Goal: Transaction & Acquisition: Purchase product/service

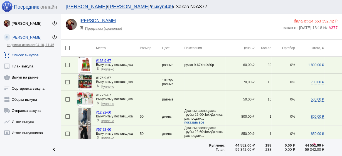
scroll to position [712, 0]
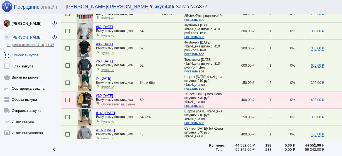
click at [38, 56] on link "add_shopping_cart Список выкупов" at bounding box center [30, 53] width 61 height 11
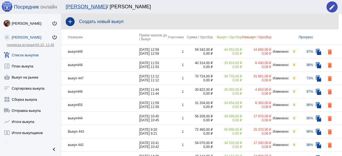
click at [104, 21] on h4 "Создать новый выкуп" at bounding box center [208, 21] width 259 height 5
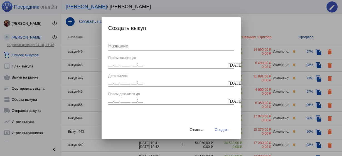
click at [117, 46] on input "Название" at bounding box center [171, 46] width 126 height 5
drag, startPoint x: 131, startPoint y: 47, endPoint x: 89, endPoint y: 50, distance: 42.4
click at [89, 50] on div "Создать выкуп выкуп 450 Название __.__.____ __:__ Прием заказов до today __.__.…" at bounding box center [171, 78] width 342 height 156
type input "сладости"
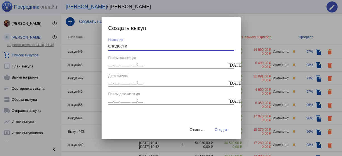
click at [232, 66] on mat-icon "today" at bounding box center [230, 64] width 4 height 5
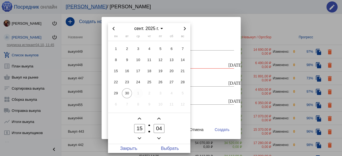
click at [138, 93] on span "1" at bounding box center [138, 93] width 10 height 10
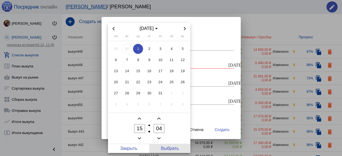
click at [169, 149] on span "Выбрать" at bounding box center [169, 148] width 41 height 9
type input "01.10.2025 15:04"
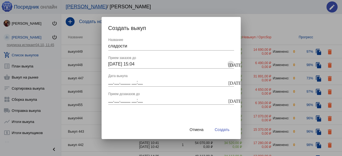
click at [232, 82] on mat-icon "today" at bounding box center [230, 82] width 4 height 5
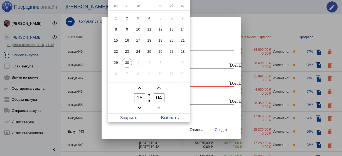
click at [138, 63] on span "1" at bounding box center [138, 63] width 10 height 10
drag, startPoint x: 176, startPoint y: 118, endPoint x: 227, endPoint y: 102, distance: 53.5
click at [176, 118] on span "Выбрать" at bounding box center [169, 118] width 41 height 9
type input "01.10.2025 15:04"
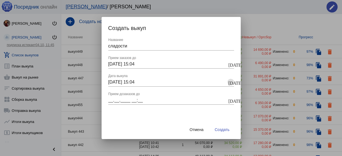
click at [232, 101] on button "today" at bounding box center [230, 100] width 7 height 7
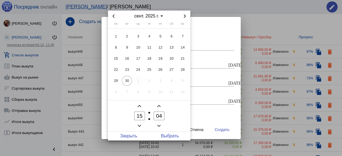
drag, startPoint x: 138, startPoint y: 80, endPoint x: 165, endPoint y: 105, distance: 36.8
click at [138, 80] on span "1" at bounding box center [138, 81] width 10 height 10
drag, startPoint x: 177, startPoint y: 136, endPoint x: 199, endPoint y: 137, distance: 21.8
click at [177, 135] on span "Выбрать" at bounding box center [169, 136] width 41 height 9
type input "01.10.2025 15:04"
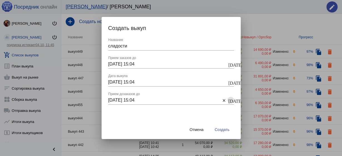
click at [227, 131] on span "Создать" at bounding box center [222, 130] width 15 height 4
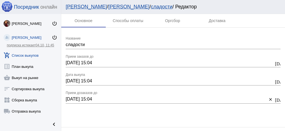
click at [27, 57] on link "add_shopping_cart Список выкупов" at bounding box center [30, 53] width 61 height 11
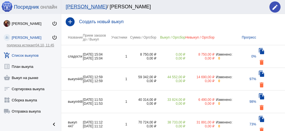
click at [123, 51] on td "1" at bounding box center [118, 56] width 17 height 23
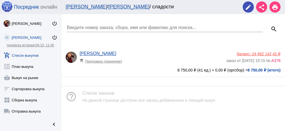
click at [142, 46] on div "Введите номер заказа, сбора, имя или фамилию для поиска... search Анастасия Бон…" at bounding box center [173, 45] width 224 height 63
click at [149, 51] on div "Анастасия Бондаренко shopping_cart Предзаказ (хранение)" at bounding box center [153, 58] width 147 height 15
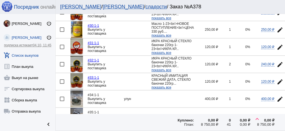
scroll to position [427, 0]
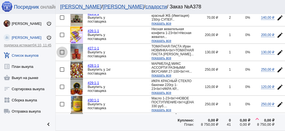
click at [64, 50] on div at bounding box center [62, 52] width 4 height 4
click at [62, 54] on input "checkbox" at bounding box center [62, 54] width 0 height 0
checkbox input "true"
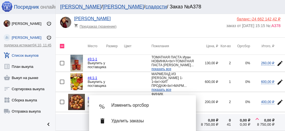
scroll to position [0, 0]
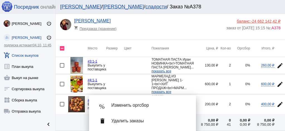
click at [279, 65] on mat-icon "edit" at bounding box center [280, 65] width 7 height 7
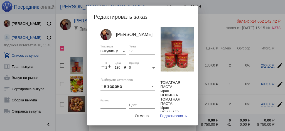
click at [111, 65] on mat-form-field "remove 2 Количество add" at bounding box center [107, 70] width 14 height 16
click at [110, 67] on mat-icon "add" at bounding box center [109, 66] width 5 height 7
type input "3"
click at [171, 114] on span "Редактировать" at bounding box center [173, 115] width 27 height 4
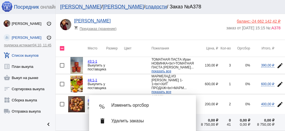
click at [142, 122] on span "Удалить заказы" at bounding box center [149, 121] width 76 height 6
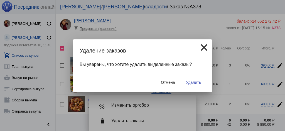
click at [189, 82] on span "Удалить" at bounding box center [193, 82] width 15 height 4
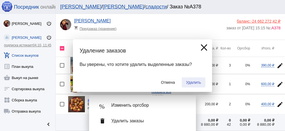
checkbox input "false"
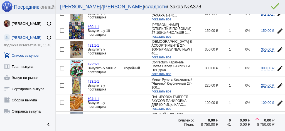
scroll to position [260, 0]
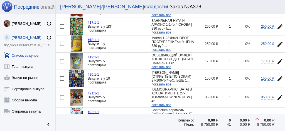
click at [62, 41] on div at bounding box center [62, 43] width 4 height 4
click at [62, 46] on input "checkbox" at bounding box center [62, 46] width 0 height 0
checkbox input "true"
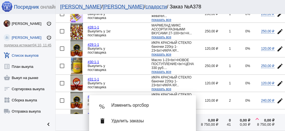
scroll to position [430, 0]
click at [279, 63] on mat-icon "edit" at bounding box center [280, 66] width 7 height 7
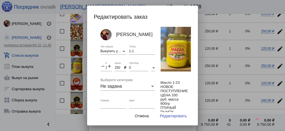
click at [110, 65] on mat-icon "add" at bounding box center [109, 66] width 5 height 7
type input "2"
click at [172, 117] on span "Редактировать" at bounding box center [173, 115] width 27 height 4
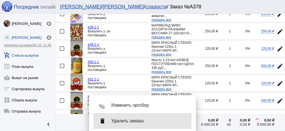
click at [158, 119] on span "Удалить заказы" at bounding box center [149, 121] width 76 height 6
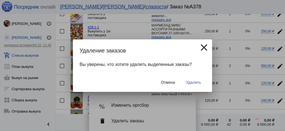
click at [193, 83] on span "Удалить" at bounding box center [193, 82] width 15 height 4
checkbox input "false"
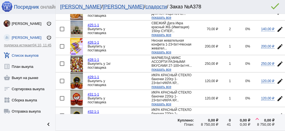
scroll to position [427, 0]
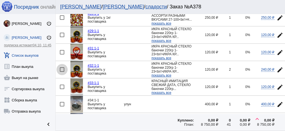
click at [63, 67] on div at bounding box center [62, 69] width 4 height 4
click at [62, 72] on input "checkbox" at bounding box center [62, 72] width 0 height 0
checkbox input "true"
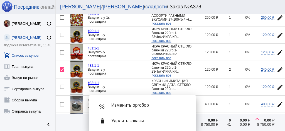
click at [278, 32] on mat-icon "edit" at bounding box center [280, 35] width 7 height 7
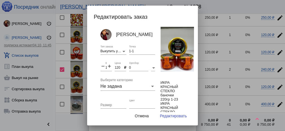
click at [109, 66] on mat-icon "add" at bounding box center [109, 66] width 5 height 7
type input "3"
click at [181, 115] on span "Редактировать" at bounding box center [173, 115] width 27 height 4
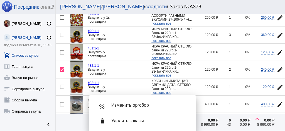
click at [170, 118] on span "Удалить заказы" at bounding box center [149, 121] width 76 height 6
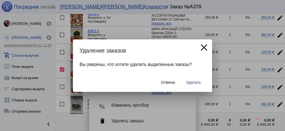
click at [191, 79] on button "Удалить" at bounding box center [194, 82] width 24 height 10
checkbox input "false"
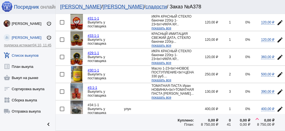
scroll to position [482, 0]
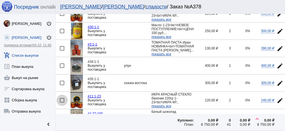
click at [64, 98] on div at bounding box center [62, 100] width 4 height 4
click at [62, 102] on input "checkbox" at bounding box center [62, 102] width 0 height 0
checkbox input "true"
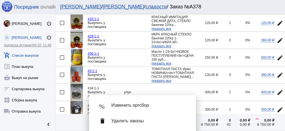
scroll to position [427, 0]
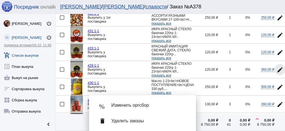
click at [279, 66] on mat-icon "edit" at bounding box center [280, 69] width 7 height 7
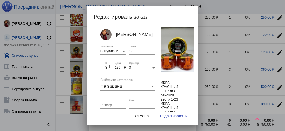
click at [109, 66] on mat-icon "add" at bounding box center [109, 66] width 5 height 7
click at [110, 66] on mat-icon "add" at bounding box center [109, 66] width 5 height 7
type input "5"
click at [167, 114] on span "Редактировать" at bounding box center [173, 115] width 27 height 4
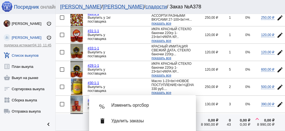
click at [171, 123] on span "Удалить заказы" at bounding box center [149, 121] width 76 height 6
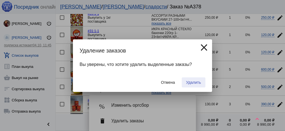
click at [191, 82] on span "Удалить" at bounding box center [193, 82] width 15 height 4
checkbox input "false"
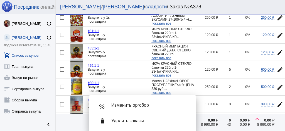
scroll to position [0, 0]
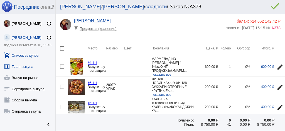
click at [26, 66] on link "list_alt План выкупа" at bounding box center [27, 65] width 55 height 11
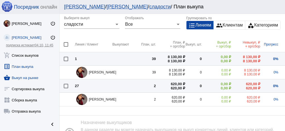
click at [32, 77] on link "shopping_basket Выкуп на рынке" at bounding box center [29, 76] width 59 height 11
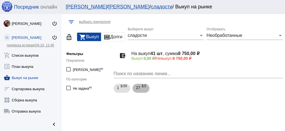
click at [143, 90] on span "1 /2" at bounding box center [144, 87] width 5 height 11
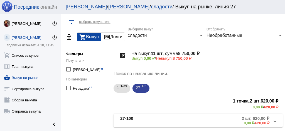
scroll to position [21, 0]
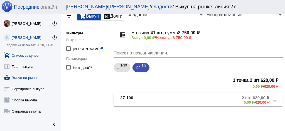
click at [34, 55] on link "add_shopping_cart Список выкупов" at bounding box center [30, 53] width 61 height 11
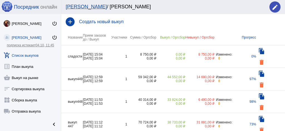
click at [122, 53] on td "1" at bounding box center [118, 56] width 17 height 23
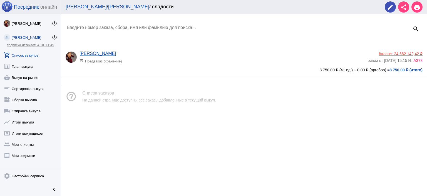
click at [200, 56] on app-delivery-type "shopping_cart Предзаказ (хранение)" at bounding box center [223, 59] width 286 height 7
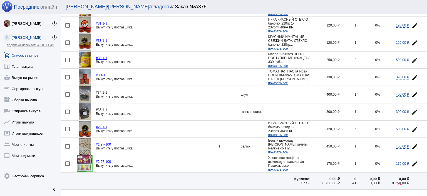
scroll to position [463, 0]
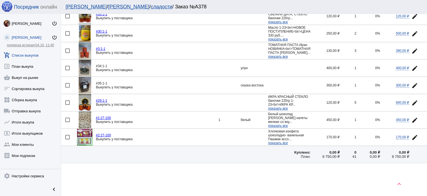
click at [342, 117] on mat-icon "edit" at bounding box center [415, 120] width 7 height 7
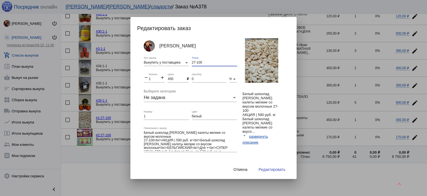
drag, startPoint x: 206, startPoint y: 62, endPoint x: 160, endPoint y: 58, distance: 45.6
click at [160, 58] on div "Анастасия Бондаренко Выкупить у поставщика Тип заказа 27-100 Точка remove 1 Кол…" at bounding box center [195, 103] width 102 height 130
paste input "1-1"
type input "1-1"
click at [273, 156] on span "Редактировать" at bounding box center [272, 169] width 27 height 4
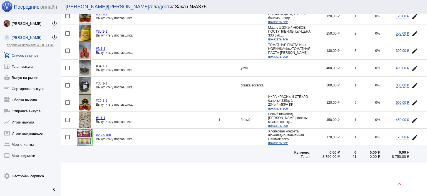
click at [342, 134] on mat-icon "edit" at bounding box center [415, 137] width 7 height 7
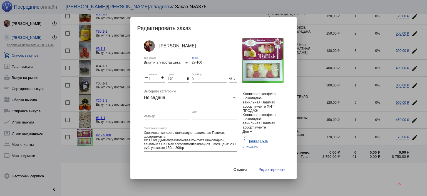
drag, startPoint x: 210, startPoint y: 63, endPoint x: 163, endPoint y: 58, distance: 48.2
click at [163, 58] on div "Анастасия Бондаренко Выкупить у поставщика Тип заказа 27-100 Точка remove 1 Кол…" at bounding box center [195, 103] width 102 height 130
paste input "1-1"
type input "1-1"
click at [267, 156] on span "Редактировать" at bounding box center [272, 169] width 27 height 4
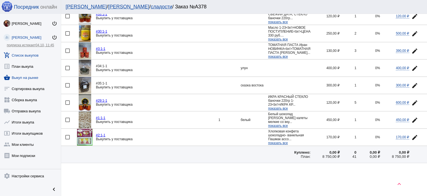
click at [32, 78] on link "shopping_basket Выкуп на рынке" at bounding box center [30, 76] width 61 height 11
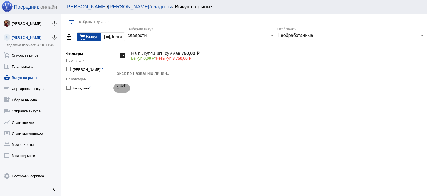
click at [123, 89] on span "1 /41" at bounding box center [124, 87] width 6 height 11
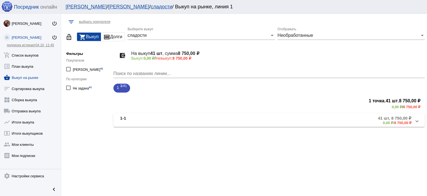
click at [226, 121] on mat-panel-description "41 шт, 8 750,00 ₽ 0,00 ₽ / 8 750,00 ₽" at bounding box center [312, 119] width 199 height 9
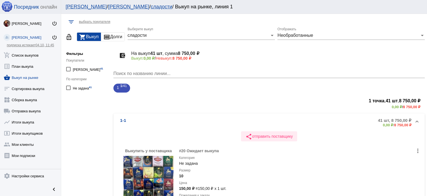
click at [262, 137] on span "share отправить поставщику" at bounding box center [269, 136] width 47 height 4
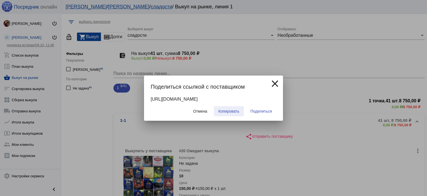
click at [227, 109] on span "Копировать" at bounding box center [228, 111] width 21 height 4
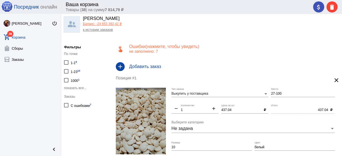
scroll to position [22, 0]
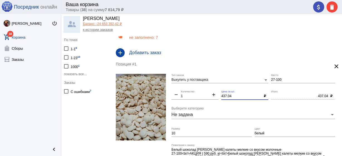
drag, startPoint x: 235, startPoint y: 95, endPoint x: 198, endPoint y: 95, distance: 36.5
click at [198, 95] on div "Выкупить у поставщика Тип заказа 27-100 Место remove 1 Количество add 437.04 Це…" at bounding box center [254, 127] width 166 height 107
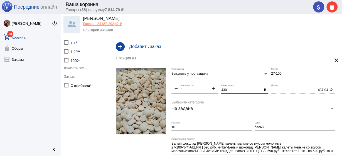
scroll to position [0, 0]
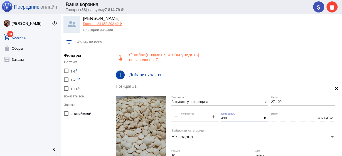
type input "430"
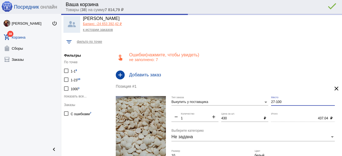
type input "430.00"
drag, startPoint x: 284, startPoint y: 104, endPoint x: 230, endPoint y: 103, distance: 53.4
click at [230, 103] on div "Выкупить у поставщика Тип заказа 27-100 Место remove 1 Количество add 430 Цена …" at bounding box center [254, 149] width 166 height 107
drag, startPoint x: 279, startPoint y: 104, endPoint x: 274, endPoint y: 104, distance: 5.3
click at [275, 104] on div "1-1 Место" at bounding box center [303, 100] width 64 height 9
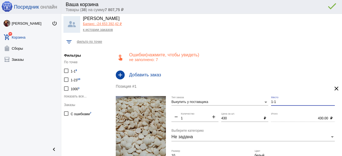
click at [263, 104] on div "Выкупить у поставщика Тип заказа 1-1 Место remove 1 Количество add 430 Цена за …" at bounding box center [254, 149] width 166 height 107
click at [281, 104] on input "1-1" at bounding box center [303, 102] width 64 height 4
click at [281, 103] on input "1-1" at bounding box center [303, 102] width 64 height 4
click at [280, 103] on input "1-1" at bounding box center [303, 102] width 64 height 4
click at [282, 106] on div "1-1 Место" at bounding box center [303, 103] width 64 height 14
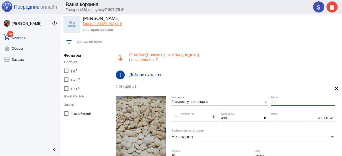
drag, startPoint x: 262, startPoint y: 102, endPoint x: 254, endPoint y: 102, distance: 8.4
click at [254, 102] on div "Выкупить у поставщика Тип заказа 1-1 Место remove 1 Количество add 430 Цена за …" at bounding box center [254, 149] width 166 height 107
paste input
type input "1-1"
drag, startPoint x: 277, startPoint y: 102, endPoint x: 231, endPoint y: 97, distance: 46.5
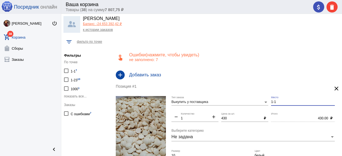
click at [231, 97] on div "Выкупить у поставщика Тип заказа 1-1 Место remove 1 Количество add 430 Цена за …" at bounding box center [254, 149] width 166 height 107
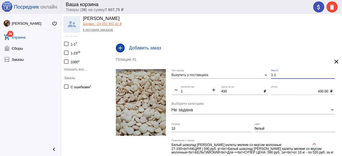
scroll to position [45, 0]
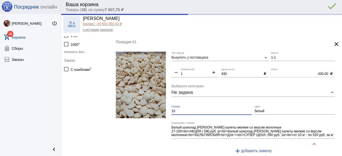
drag, startPoint x: 179, startPoint y: 110, endPoint x: 149, endPoint y: 108, distance: 30.1
click at [149, 108] on form "Выкупить у поставщика Тип заказа 1-1 Место remove 1 Количество add 430 Цена за …" at bounding box center [227, 105] width 222 height 107
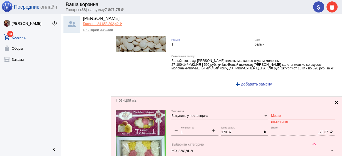
scroll to position [134, 0]
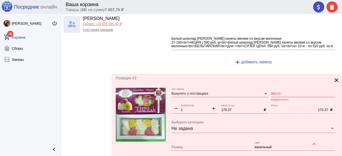
type input "1"
drag, startPoint x: 282, startPoint y: 93, endPoint x: 278, endPoint y: 93, distance: 3.7
click at [282, 93] on input "Место" at bounding box center [303, 94] width 64 height 4
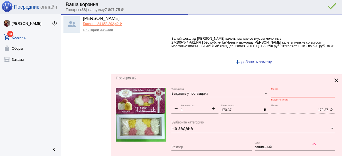
paste input "1-1"
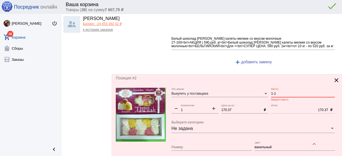
type input "1-1"
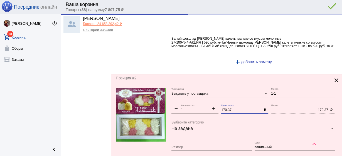
drag, startPoint x: 235, startPoint y: 111, endPoint x: 191, endPoint y: 109, distance: 43.4
click at [191, 109] on div "Выкупить у поставщика Тип заказа 1-1 Место remove 1 Количество add 170.37 Цена …" at bounding box center [254, 141] width 166 height 107
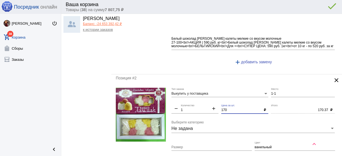
scroll to position [200, 0]
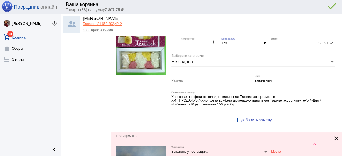
type input "170"
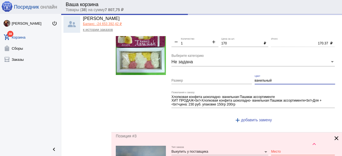
click at [259, 80] on input "ванильный" at bounding box center [295, 81] width 80 height 4
type input "170.00"
click at [259, 80] on input "ванильный" at bounding box center [295, 81] width 80 height 4
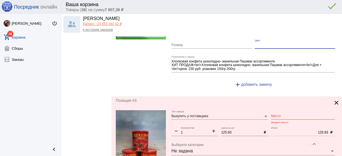
scroll to position [267, 0]
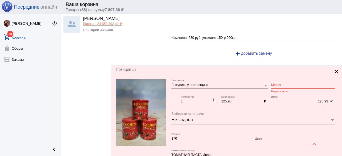
click at [276, 85] on input "Место" at bounding box center [303, 85] width 64 height 4
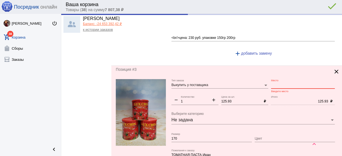
paste input "1-1"
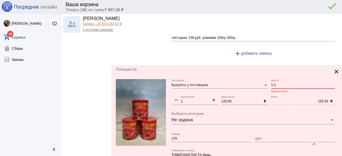
type input "1-1"
click at [235, 103] on div "125.93 Цена за шт." at bounding box center [241, 100] width 40 height 9
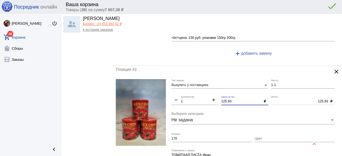
drag, startPoint x: 236, startPoint y: 100, endPoint x: 212, endPoint y: 97, distance: 24.4
click at [212, 97] on div "Выкупить у поставщика Тип заказа 1-1 Место remove 1 Количество add 125.93 Цена …" at bounding box center [254, 130] width 166 height 103
type input "120"
click at [213, 99] on mat-icon "add" at bounding box center [213, 100] width 9 height 7
type input "2"
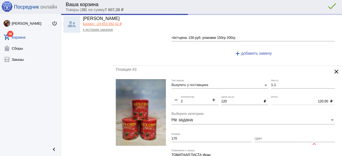
type input "240.00"
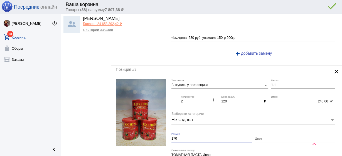
click at [192, 139] on input "170" at bounding box center [211, 139] width 80 height 4
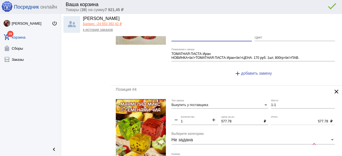
scroll to position [378, 0]
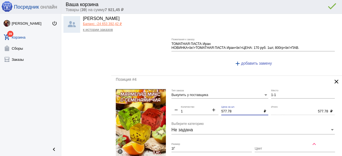
drag, startPoint x: 234, startPoint y: 110, endPoint x: 194, endPoint y: 105, distance: 40.7
click at [194, 105] on div "Выкупить у поставщика Тип заказа 1-1 Место remove 1 Количество add 577.78 Цена …" at bounding box center [254, 140] width 166 height 103
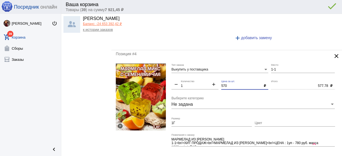
scroll to position [445, 0]
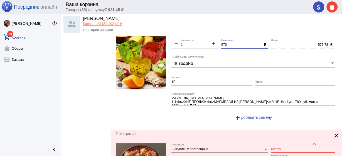
type input "570"
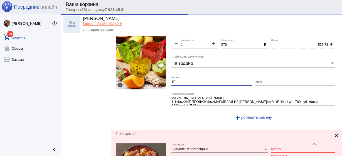
click at [159, 78] on form "Выкупить у поставщика Тип заказа 1-1 Место remove 1 Количество add 570 Цена за …" at bounding box center [227, 74] width 222 height 103
type input "570.00"
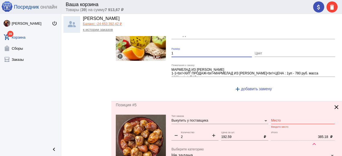
scroll to position [512, 0]
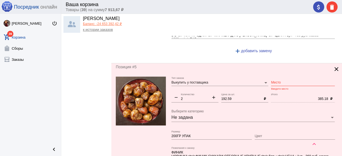
type input "1"
click at [278, 81] on input "Место" at bounding box center [303, 83] width 64 height 4
paste input "1-1"
type input "1-1"
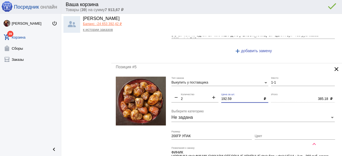
drag, startPoint x: 233, startPoint y: 97, endPoint x: 206, endPoint y: 95, distance: 26.8
click at [206, 95] on div "Выкупить у поставщика Тип заказа 1-1 Место remove 2 Количество add 192.59 Цена …" at bounding box center [254, 128] width 166 height 103
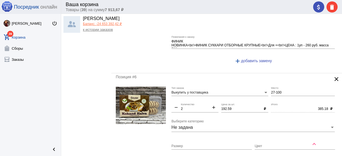
scroll to position [646, 0]
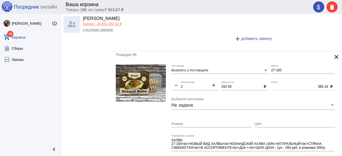
type input "190"
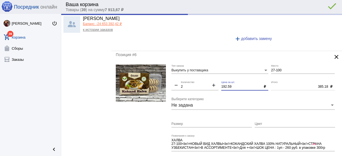
type input "380.00"
drag, startPoint x: 185, startPoint y: 80, endPoint x: 177, endPoint y: 78, distance: 7.9
click at [177, 78] on div "Выкупить у поставщика Тип заказа 27-100 Место remove 2 Количество add 192.59 Це…" at bounding box center [254, 118] width 166 height 107
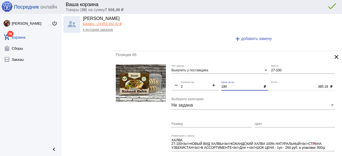
type input "190"
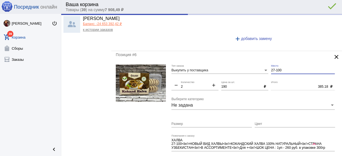
type input "380.00"
drag, startPoint x: 282, startPoint y: 68, endPoint x: 247, endPoint y: 65, distance: 35.2
click at [247, 65] on div "Выкупить у поставщика Тип заказа 27-100 Место remove 2 Количество add 190 Цена …" at bounding box center [254, 118] width 166 height 107
paste input "1-1"
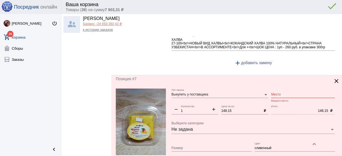
scroll to position [757, 0]
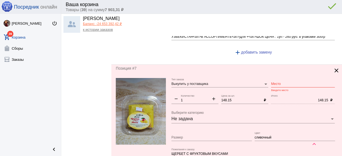
type input "1-1"
click at [274, 78] on div "Место" at bounding box center [303, 82] width 64 height 9
paste input "1-1"
type input "1-1"
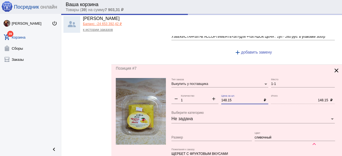
drag, startPoint x: 235, startPoint y: 97, endPoint x: 199, endPoint y: 91, distance: 36.7
click at [199, 91] on div "Выкупить у поставщика Тип заказа 1-1 Место remove 1 Количество add 148.15 Цена …" at bounding box center [254, 131] width 166 height 107
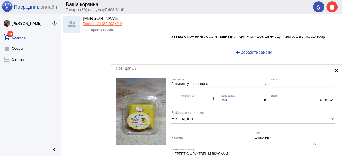
type input "150"
type input "150.00"
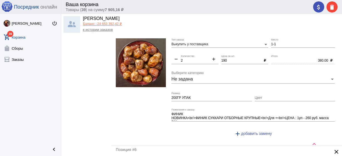
scroll to position [534, 0]
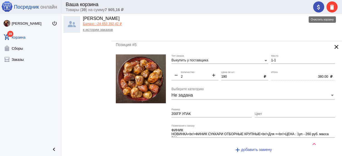
click at [332, 4] on mat-icon "delete" at bounding box center [332, 7] width 7 height 7
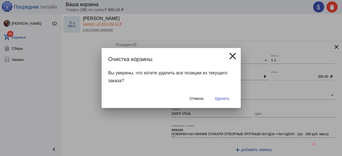
click at [223, 99] on span "Удалить" at bounding box center [222, 99] width 15 height 4
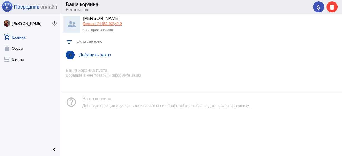
scroll to position [0, 0]
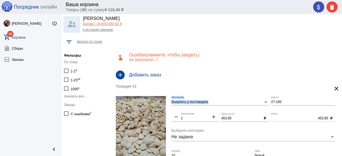
drag, startPoint x: 284, startPoint y: 100, endPoint x: 260, endPoint y: 96, distance: 24.2
click at [261, 96] on div "Выкупить у поставщика Тип заказа 27-100 Место remove 1 Количество add 453.85 Це…" at bounding box center [254, 149] width 166 height 107
drag, startPoint x: 285, startPoint y: 104, endPoint x: 268, endPoint y: 102, distance: 17.2
click at [268, 102] on div "Выкупить у поставщика Тип заказа 27-100 Место remove 1 Количество add 453.85 Це…" at bounding box center [254, 149] width 166 height 107
copy div "Тип заказа"
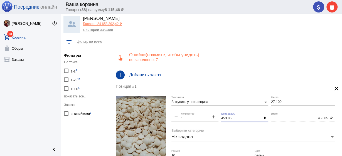
drag, startPoint x: 233, startPoint y: 118, endPoint x: 208, endPoint y: 114, distance: 25.1
click at [208, 114] on div "Выкупить у поставщика Тип заказа 27-100 Место remove 1 Количество add 453.85 Це…" at bounding box center [254, 149] width 166 height 107
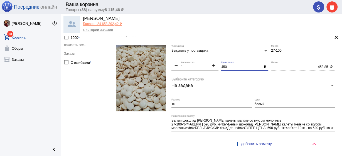
scroll to position [67, 0]
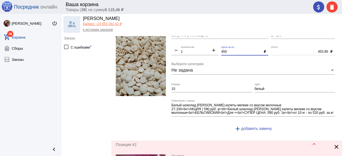
type input "450"
click at [198, 88] on input "10" at bounding box center [211, 89] width 80 height 4
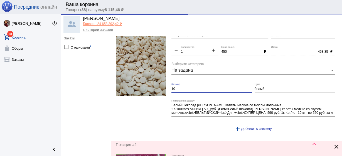
click at [198, 88] on input "10" at bounding box center [211, 89] width 80 height 4
type input "450.00"
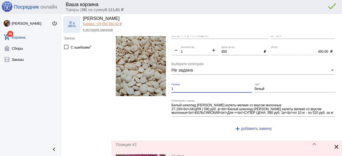
scroll to position [156, 0]
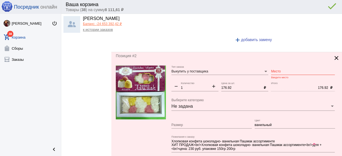
type input "1"
click at [278, 70] on input "Место" at bounding box center [303, 72] width 64 height 4
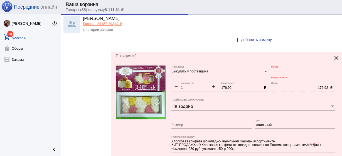
paste input "27-100"
drag, startPoint x: 242, startPoint y: 86, endPoint x: 202, endPoint y: 85, distance: 40.4
click at [202, 85] on div "Выкупить у поставщика Тип заказа 27-100 Место remove 1 Количество add 176.92 Це…" at bounding box center [254, 119] width 166 height 107
type input "27-100"
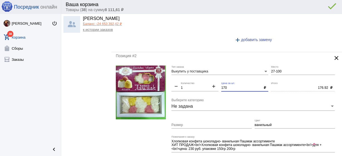
type input "170"
click at [265, 125] on input "ванильный" at bounding box center [295, 126] width 80 height 4
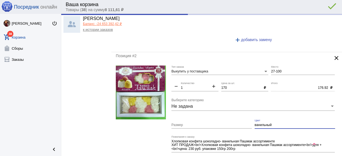
type input "170.00"
click at [264, 125] on input "ванильный" at bounding box center [295, 126] width 80 height 4
type input "[PERSON_NAME]"
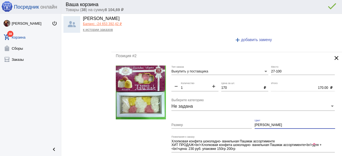
click at [264, 125] on input "[PERSON_NAME]" at bounding box center [295, 126] width 80 height 4
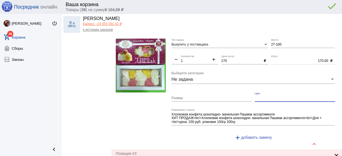
scroll to position [223, 0]
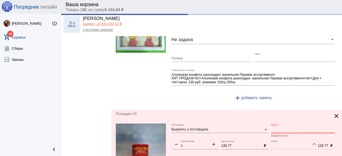
click at [276, 128] on input "Место" at bounding box center [303, 130] width 64 height 4
paste input "27-100"
drag, startPoint x: 239, startPoint y: 145, endPoint x: 195, endPoint y: 144, distance: 44.3
type input "27-100"
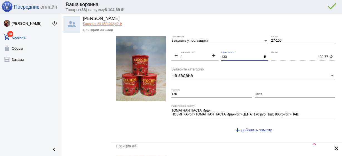
type input "130"
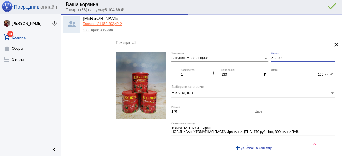
type input "130.00"
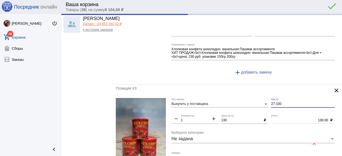
drag, startPoint x: 281, startPoint y: 38, endPoint x: 216, endPoint y: 35, distance: 64.4
click at [217, 33] on div "Ваша корзина Товары ( 38 ) на сумму 8 104,69 ₽ attach_money delete done error_o…" at bounding box center [201, 78] width 281 height 156
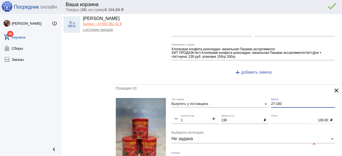
scroll to position [242, 0]
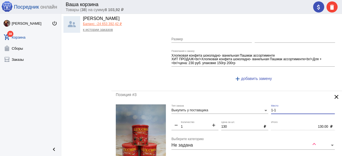
drag, startPoint x: 277, startPoint y: 110, endPoint x: 251, endPoint y: 110, distance: 26.2
click at [251, 110] on div "Выкупить у поставщика Тип заказа 1-1 Место remove 1 Количество add 130 Цена за …" at bounding box center [254, 156] width 166 height 103
drag, startPoint x: 272, startPoint y: 110, endPoint x: 248, endPoint y: 105, distance: 25.4
click at [245, 107] on div "Выкупить у поставщика Тип заказа с Место remove 1 Количество add 130 Цена за шт…" at bounding box center [254, 156] width 166 height 103
drag, startPoint x: 278, startPoint y: 110, endPoint x: 258, endPoint y: 107, distance: 21.0
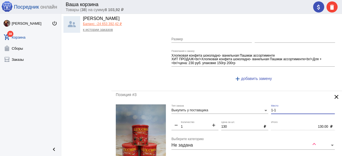
click at [258, 107] on div "Выкупить у поставщика Тип заказа 1-1 Место remove 1 Количество add 130 Цена за …" at bounding box center [254, 156] width 166 height 103
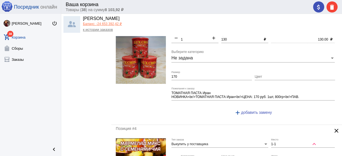
scroll to position [331, 0]
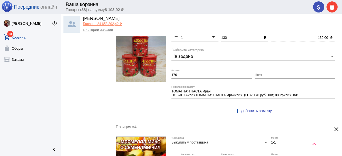
type input "1-1"
click at [188, 73] on input "170" at bounding box center [211, 75] width 80 height 4
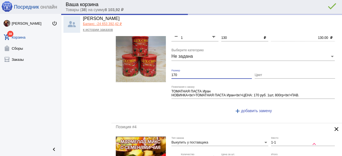
click at [188, 73] on input "170" at bounding box center [211, 75] width 80 height 4
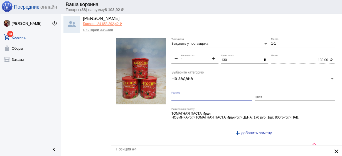
click at [213, 56] on mat-icon "add" at bounding box center [213, 59] width 9 height 7
type input "2"
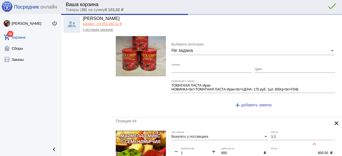
type input "260.00"
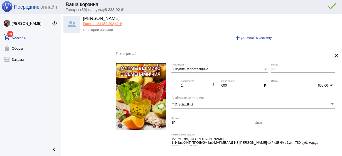
scroll to position [442, 0]
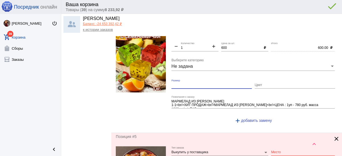
drag, startPoint x: 178, startPoint y: 84, endPoint x: 158, endPoint y: 80, distance: 20.6
click at [158, 80] on form "Выкупить у поставщика Тип заказа 1-1 Место remove 1 Количество add 600 Цена за …" at bounding box center [227, 77] width 222 height 103
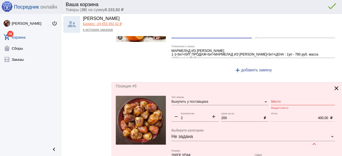
scroll to position [554, 0]
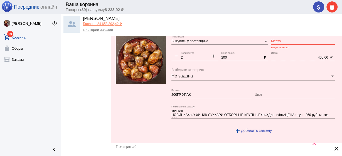
click at [279, 40] on input "Место" at bounding box center [303, 42] width 64 height 4
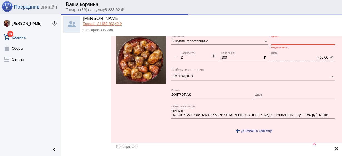
paste input "1-1"
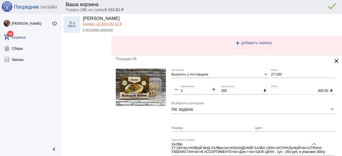
scroll to position [643, 0]
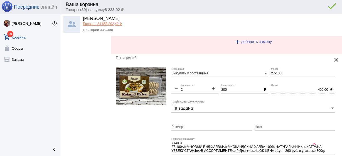
type input "1-1"
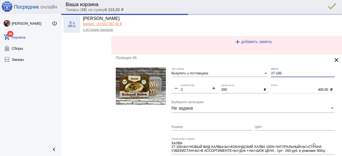
drag, startPoint x: 282, startPoint y: 72, endPoint x: 238, endPoint y: 68, distance: 44.4
click at [238, 68] on div "Выкупить у поставщика Тип заказа 27-100 Место remove 2 Количество add 200 Цена …" at bounding box center [254, 121] width 166 height 107
paste input "1-1"
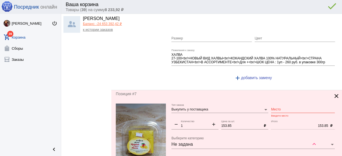
scroll to position [732, 0]
type input "1-1"
click at [275, 108] on input "Место" at bounding box center [303, 110] width 64 height 4
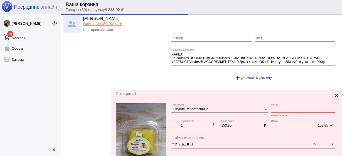
paste input "1-1"
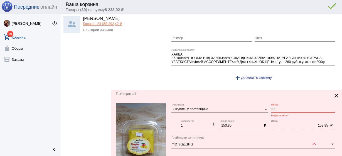
type input "1-1"
drag, startPoint x: 232, startPoint y: 122, endPoint x: 198, endPoint y: 118, distance: 33.9
click at [198, 118] on div "Выкупить у поставщика Тип заказа 1-1 Место remove 1 Количество add 153.85 Цена …" at bounding box center [254, 157] width 166 height 107
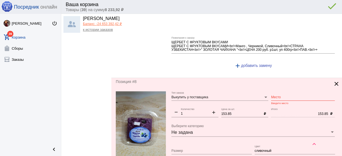
scroll to position [887, 0]
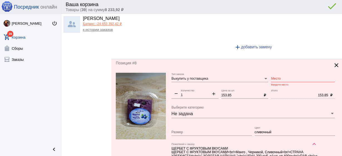
type input "150"
click at [280, 77] on input "Место" at bounding box center [303, 79] width 64 height 4
paste input "1-1"
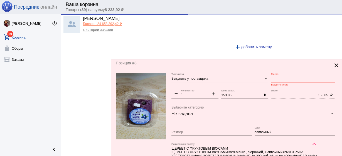
type input "1-1"
type input "150.00"
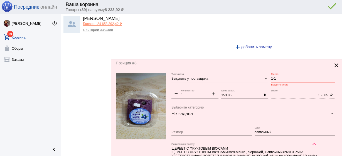
type input "1-1"
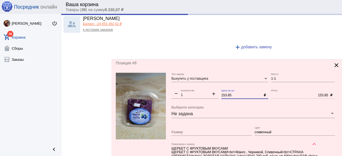
drag, startPoint x: 232, startPoint y: 92, endPoint x: 190, endPoint y: 80, distance: 43.3
click at [190, 80] on div "Выкупить у поставщика Тип заказа 1-1 Место remove 1 Количество add 153.85 Цена …" at bounding box center [254, 126] width 166 height 107
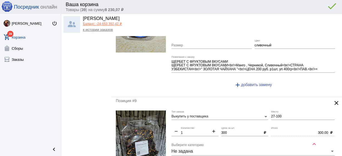
scroll to position [999, 0]
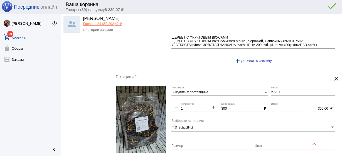
type input "150"
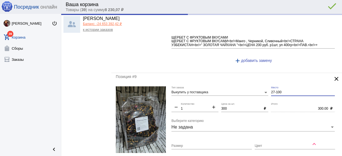
type input "150.00"
drag, startPoint x: 284, startPoint y: 89, endPoint x: 245, endPoint y: 85, distance: 39.4
click at [245, 87] on div "Выкупить у поставщика Тип заказа 27-100 Место remove 1 Количество add 300 Цена …" at bounding box center [254, 140] width 166 height 107
paste input "1-1"
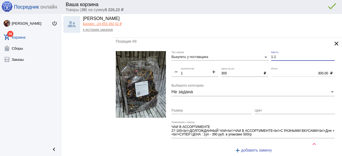
scroll to position [1021, 0]
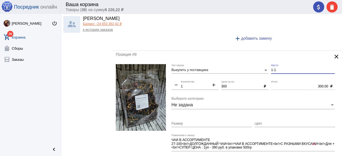
type input "1-1"
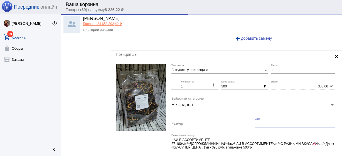
click at [259, 122] on input "Цвет" at bounding box center [295, 124] width 80 height 4
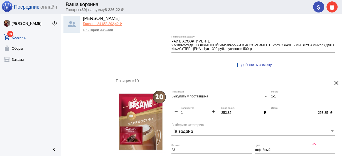
scroll to position [1132, 0]
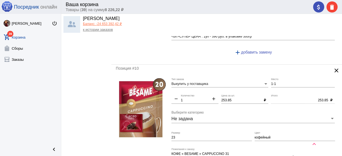
type input "[PERSON_NAME]"
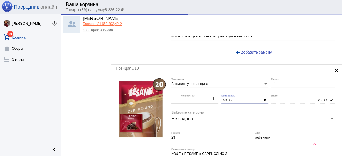
drag, startPoint x: 232, startPoint y: 93, endPoint x: 193, endPoint y: 88, distance: 39.8
click at [193, 88] on div "Выкупить у поставщика Тип заказа 1-1 Место remove 1 Количество add 253.85 Цена …" at bounding box center [254, 129] width 166 height 103
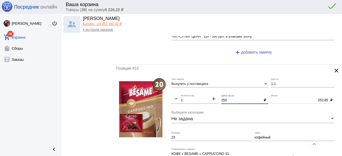
type input "250"
click at [265, 136] on input "кофейный" at bounding box center [295, 138] width 80 height 4
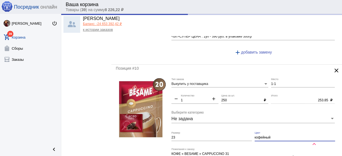
drag, startPoint x: 265, startPoint y: 133, endPoint x: 251, endPoint y: 133, distance: 13.9
click at [265, 136] on input "кофейный" at bounding box center [295, 138] width 80 height 4
type input "250.00"
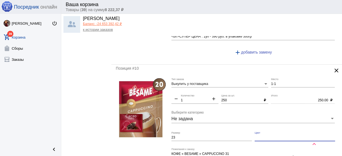
click at [237, 136] on input "23" at bounding box center [211, 138] width 80 height 4
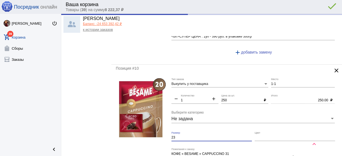
click at [237, 136] on input "23" at bounding box center [211, 138] width 80 height 4
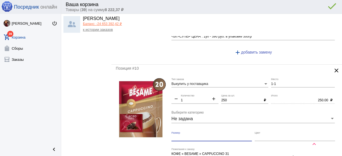
scroll to position [1244, 0]
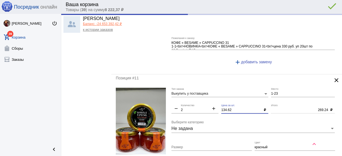
drag, startPoint x: 198, startPoint y: 103, endPoint x: 191, endPoint y: 103, distance: 7.2
click at [191, 103] on div "Выкупить у поставщика Тип заказа 1-23 Место remove 2 Количество add 134.62 Цена…" at bounding box center [254, 141] width 166 height 107
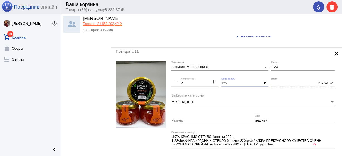
scroll to position [1288, 0]
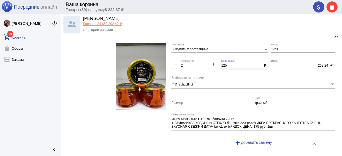
type input "125"
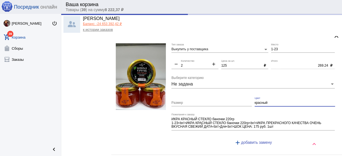
click at [258, 101] on input "красный" at bounding box center [295, 103] width 80 height 4
type input "250.00"
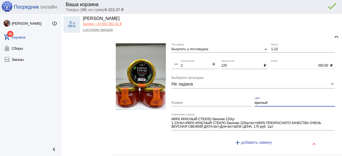
click at [259, 101] on input "красный" at bounding box center [295, 103] width 80 height 4
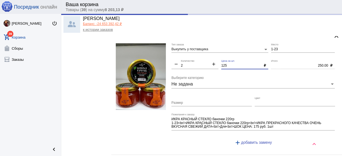
drag, startPoint x: 222, startPoint y: 59, endPoint x: 203, endPoint y: 56, distance: 18.3
click at [203, 56] on div "Выкупить у поставщика Тип заказа 1-23 Место remove 2 Количество add 125 Цена за…" at bounding box center [254, 96] width 166 height 107
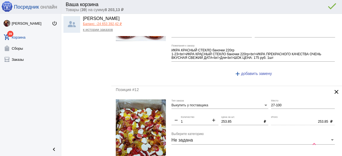
scroll to position [1377, 0]
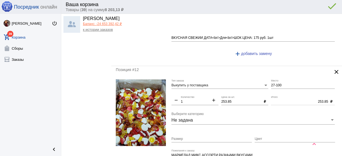
type input "120"
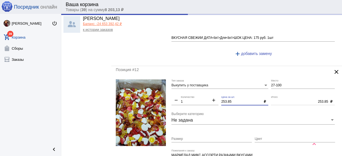
drag, startPoint x: 232, startPoint y: 97, endPoint x: 184, endPoint y: 90, distance: 48.4
click at [184, 90] on div "Выкупить у поставщика Тип заказа 27-100 Место remove 1 Количество add 253.85 Це…" at bounding box center [254, 133] width 166 height 107
type input "240.00"
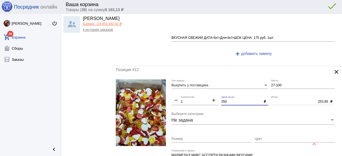
type input "250"
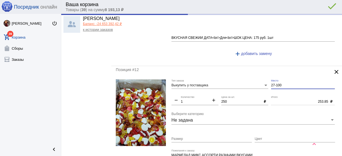
type input "250.00"
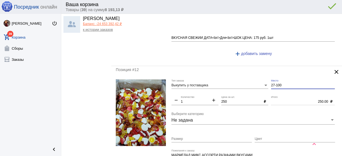
drag, startPoint x: 284, startPoint y: 79, endPoint x: 249, endPoint y: 78, distance: 35.4
click at [249, 80] on div "Выкупить у поставщика Тип заказа 27-100 Место remove 1 Количество add 250 Цена …" at bounding box center [254, 133] width 166 height 107
paste input "1-1"
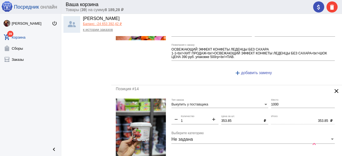
scroll to position [1622, 0]
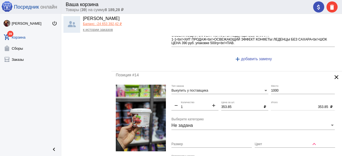
type input "1-1"
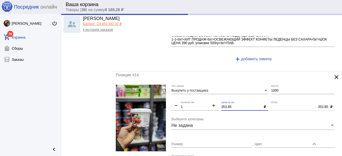
drag, startPoint x: 231, startPoint y: 101, endPoint x: 199, endPoint y: 94, distance: 33.4
click at [199, 94] on div "Выкупить у поставщика Тип заказа 1000 Место remove 1 Количество add 353.85 Цена…" at bounding box center [254, 138] width 166 height 107
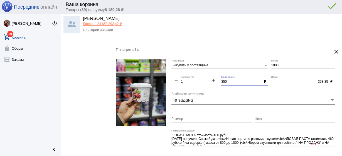
scroll to position [1667, 0]
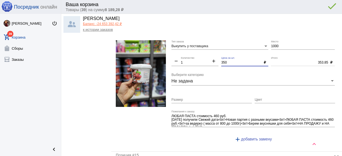
type input "350"
click at [266, 98] on input "Цвет" at bounding box center [295, 100] width 80 height 4
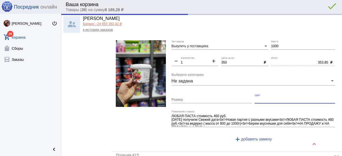
type input "350.00"
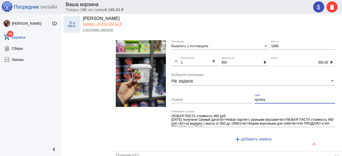
type input "нутела"
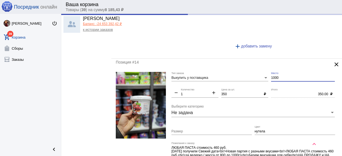
drag, startPoint x: 257, startPoint y: 36, endPoint x: 271, endPoint y: 46, distance: 17.0
click at [257, 35] on div "Ваша корзина Товары ( 39 ) на сумму 8 185,43 ₽ attach_money delete done error_o…" at bounding box center [201, 78] width 281 height 156
paste input "-1"
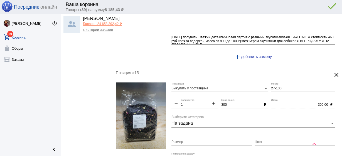
scroll to position [1787, 0]
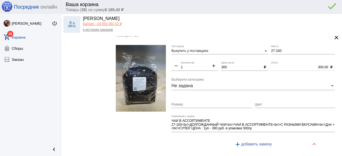
type input "1-1"
drag, startPoint x: 283, startPoint y: 43, endPoint x: 249, endPoint y: 39, distance: 33.7
click at [249, 39] on div "Позиция #15 clear Выкупить у поставщика Тип заказа 27-100 Место remove 1 Количе…" at bounding box center [226, 94] width 231 height 125
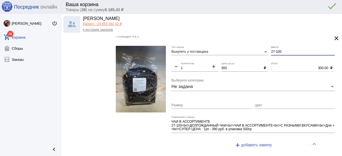
paste input "1-1"
type input "1-1"
click at [134, 85] on img at bounding box center [141, 79] width 50 height 67
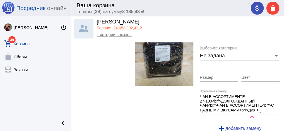
scroll to position [1850, 0]
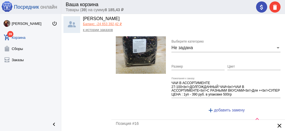
click at [233, 65] on input "Цвет" at bounding box center [253, 67] width 53 height 4
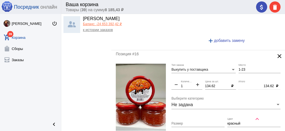
scroll to position [1924, 0]
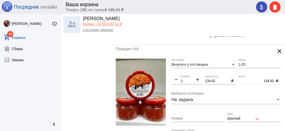
type input "семь красавиц"
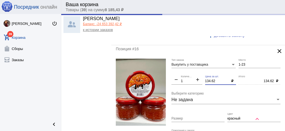
drag, startPoint x: 218, startPoint y: 73, endPoint x: 187, endPoint y: 65, distance: 31.3
click at [180, 66] on div "Выкупить у поставщика Тип заказа 1-23 Место remove 1 Количество add 134.62 Цена…" at bounding box center [227, 113] width 112 height 111
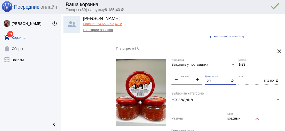
type input "120"
click at [234, 116] on input "красный" at bounding box center [253, 118] width 53 height 4
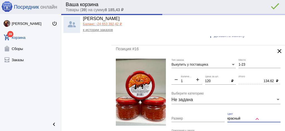
click at [235, 116] on input "красный" at bounding box center [253, 118] width 53 height 4
type input "120.00"
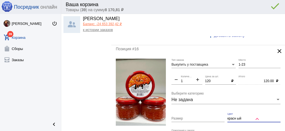
type input "красн ый"
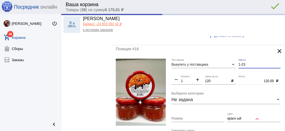
drag, startPoint x: 230, startPoint y: 55, endPoint x: 222, endPoint y: 54, distance: 8.1
click at [222, 58] on div "Выкупить у поставщика Тип заказа 1-23 Место remove 1 Количество add 120 Цена за…" at bounding box center [227, 113] width 112 height 111
paste input "1"
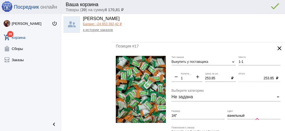
scroll to position [2054, 0]
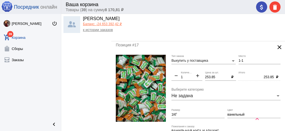
type input "1-1"
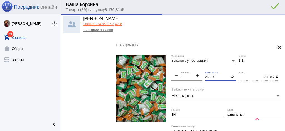
drag, startPoint x: 215, startPoint y: 68, endPoint x: 181, endPoint y: 60, distance: 35.6
click at [181, 60] on div "Выкупить у поставщика Тип заказа 1-1 Место remove 1 Количество add 253.85 Цена …" at bounding box center [227, 108] width 112 height 107
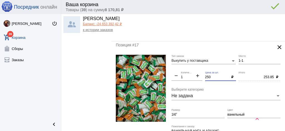
type input "250"
click at [205, 112] on input "1КГ" at bounding box center [197, 114] width 53 height 4
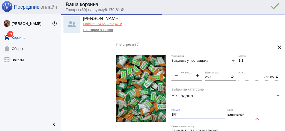
click at [205, 112] on input "1КГ" at bounding box center [197, 114] width 53 height 4
type input "250.00"
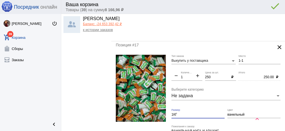
click at [236, 112] on input "ванильный" at bounding box center [253, 114] width 53 height 4
click at [235, 112] on input "ванильный" at bounding box center [253, 114] width 53 height 4
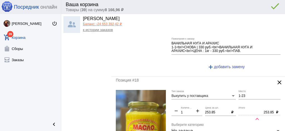
scroll to position [2165, 0]
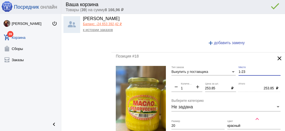
drag, startPoint x: 246, startPoint y: 63, endPoint x: 219, endPoint y: 59, distance: 27.2
click at [219, 66] on div "Выкупить у поставщика Тип заказа 1-23 Место remove 1 Количество add 253.85 Цена…" at bounding box center [227, 123] width 112 height 115
paste input "1"
type input "1-1"
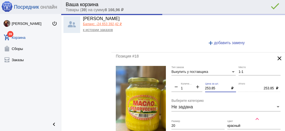
drag, startPoint x: 209, startPoint y: 79, endPoint x: 202, endPoint y: 60, distance: 19.5
click at [184, 75] on div "Выкупить у поставщика Тип заказа 1-1 Место remove 1 Количество add 253.85 Цена …" at bounding box center [227, 123] width 112 height 115
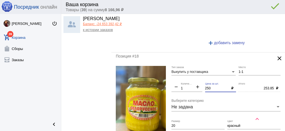
type input "250"
click at [232, 124] on input "красный" at bounding box center [253, 126] width 53 height 4
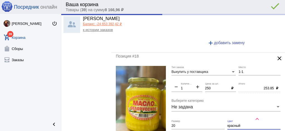
click at [232, 124] on input "красный" at bounding box center [253, 126] width 53 height 4
type input "250.00"
click at [212, 124] on input "20" at bounding box center [197, 126] width 53 height 4
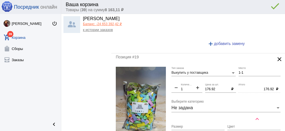
scroll to position [2295, 0]
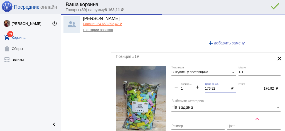
drag, startPoint x: 217, startPoint y: 78, endPoint x: 191, endPoint y: 73, distance: 26.8
click at [191, 73] on div "Выкупить у поставщика Тип заказа 1-1 Место remove 1 Количество add 176.92 Цена …" at bounding box center [227, 121] width 112 height 111
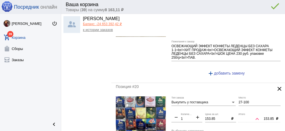
scroll to position [2406, 0]
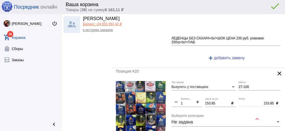
type input "170"
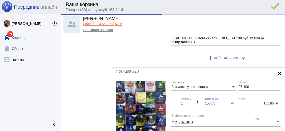
type input "170.00"
drag, startPoint x: 190, startPoint y: 87, endPoint x: 178, endPoint y: 84, distance: 12.2
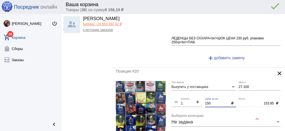
type input "150"
type input "150.00"
drag, startPoint x: 217, startPoint y: 73, endPoint x: 212, endPoint y: 73, distance: 5.9
paste input "1-1"
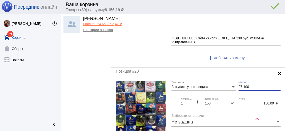
type input "1-1"
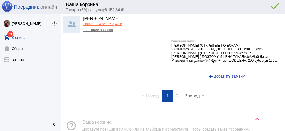
scroll to position [2534, 0]
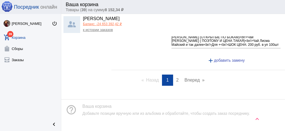
click at [176, 77] on span "2" at bounding box center [177, 79] width 3 height 5
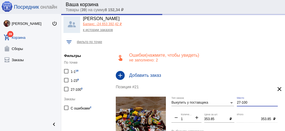
drag, startPoint x: 249, startPoint y: 104, endPoint x: 213, endPoint y: 102, distance: 35.9
paste input "1-1"
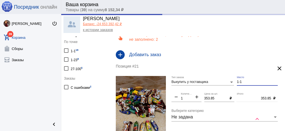
scroll to position [37, 0]
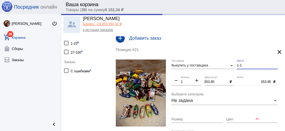
type input "1-1"
drag, startPoint x: 214, startPoint y: 80, endPoint x: 182, endPoint y: 74, distance: 32.3
click at [182, 74] on div "Выкупить у поставщика Тип заказа 1-1 Место remove 1 Количество add 353.85 Цена …" at bounding box center [225, 114] width 109 height 111
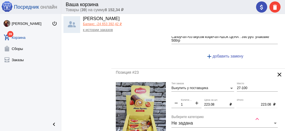
scroll to position [278, 0]
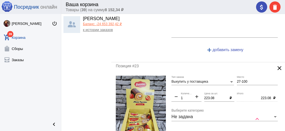
type input "350"
type input "350.00"
drag, startPoint x: 216, startPoint y: 97, endPoint x: 180, endPoint y: 90, distance: 36.9
click at [180, 90] on div "Выкупить у поставщика Тип заказа 27-100 Место remove 1 Количество add 223.08 Це…" at bounding box center [225, 130] width 109 height 111
type input "220"
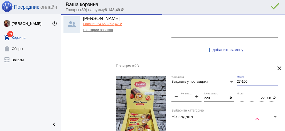
type input "220.00"
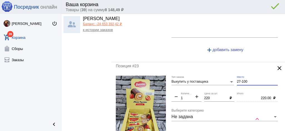
drag, startPoint x: 249, startPoint y: 79, endPoint x: 217, endPoint y: 75, distance: 31.7
click at [217, 75] on div "Выкупить у поставщика Тип заказа 27-100 Место remove 1 Количество add 220 Цена …" at bounding box center [225, 130] width 109 height 111
paste input "1-1"
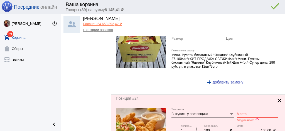
scroll to position [390, 0]
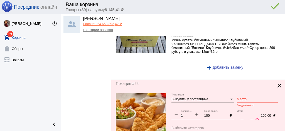
type input "1-1"
click at [247, 97] on input "Место" at bounding box center [257, 99] width 41 height 4
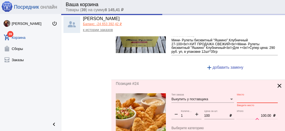
paste input "1-1"
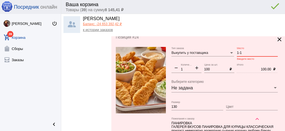
scroll to position [464, 0]
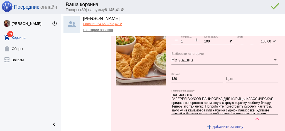
type input "1-1"
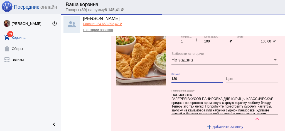
click at [180, 77] on input "130" at bounding box center [197, 79] width 52 height 4
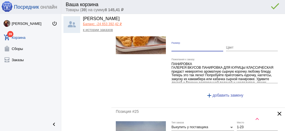
scroll to position [538, 0]
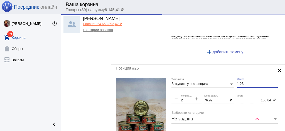
drag, startPoint x: 243, startPoint y: 83, endPoint x: 221, endPoint y: 82, distance: 21.7
paste input "1"
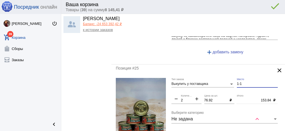
type input "1-1"
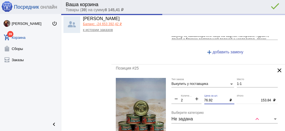
drag, startPoint x: 215, startPoint y: 97, endPoint x: 182, endPoint y: 93, distance: 33.4
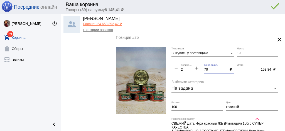
scroll to position [594, 0]
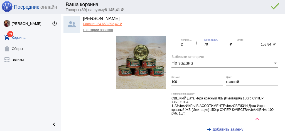
type input "70"
click at [198, 77] on div "100 Размер" at bounding box center [197, 80] width 52 height 9
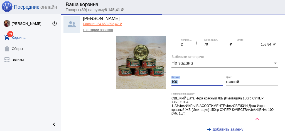
click at [198, 77] on div "100 Размер" at bounding box center [197, 80] width 52 height 9
type input "140.00"
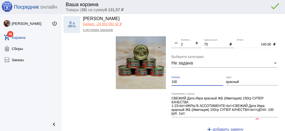
type input "100"
click at [234, 80] on input "красный" at bounding box center [252, 82] width 52 height 4
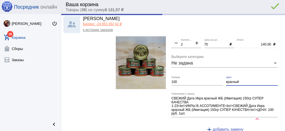
click at [234, 80] on input "красный" at bounding box center [252, 82] width 52 height 4
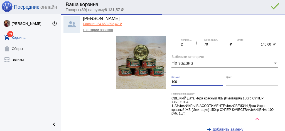
drag, startPoint x: 179, startPoint y: 80, endPoint x: 154, endPoint y: 78, distance: 25.4
click at [154, 78] on form "Выкупить у поставщика Тип заказа 1-1 Место remove 2 Количество add 70 Цена за ш…" at bounding box center [198, 79] width 165 height 115
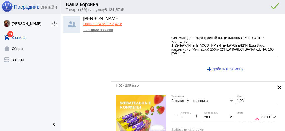
scroll to position [668, 0]
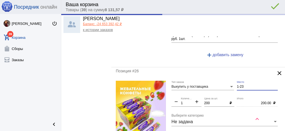
drag, startPoint x: 247, startPoint y: 83, endPoint x: 212, endPoint y: 80, distance: 35.5
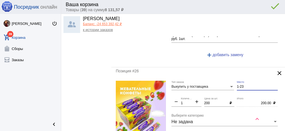
paste input "1"
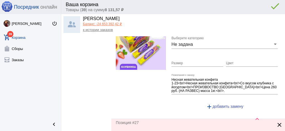
scroll to position [798, 0]
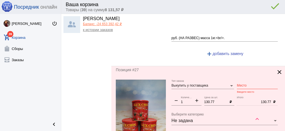
type input "1-1"
click at [243, 83] on input "Место" at bounding box center [257, 85] width 41 height 4
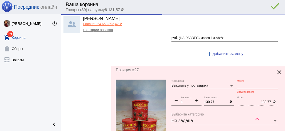
paste input "1-1"
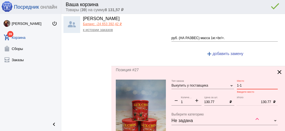
type input "1-1"
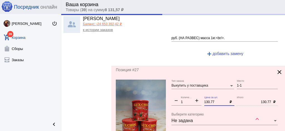
drag, startPoint x: 215, startPoint y: 98, endPoint x: 177, endPoint y: 94, distance: 38.4
click at [177, 94] on div "Выкупить у поставщика Тип заказа 1-1 Место remove 1 Количество add 130.77 Цена …" at bounding box center [225, 132] width 109 height 107
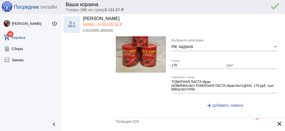
scroll to position [853, 0]
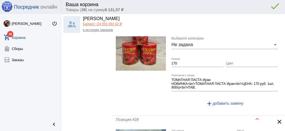
type input "130"
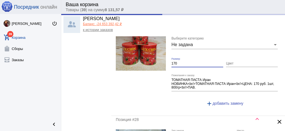
click at [180, 62] on input "170" at bounding box center [197, 64] width 52 height 4
type input "130.00"
click at [180, 62] on input "170" at bounding box center [197, 64] width 52 height 4
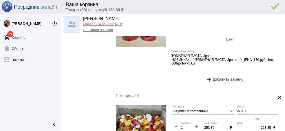
scroll to position [928, 0]
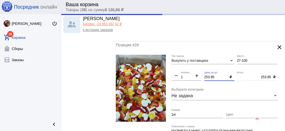
drag, startPoint x: 215, startPoint y: 72, endPoint x: 184, endPoint y: 69, distance: 31.6
click at [183, 68] on div "Выкупить у поставщика Тип заказа 27-100 Место remove 1 Количество add 253.85 Це…" at bounding box center [225, 112] width 109 height 115
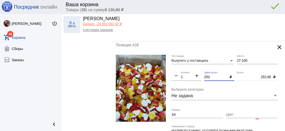
type input "250"
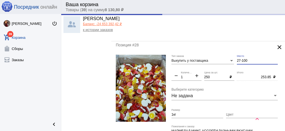
drag, startPoint x: 249, startPoint y: 57, endPoint x: 206, endPoint y: 55, distance: 42.1
click at [206, 55] on div "Выкупить у поставщика Тип заказа 27-100 Место remove 1 Количество add 250 Цена …" at bounding box center [225, 112] width 109 height 115
paste input "1-1"
type input "1-1"
type input "250.00"
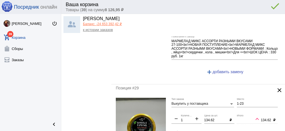
scroll to position [1058, 0]
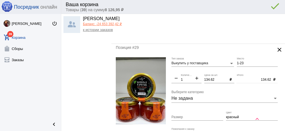
type input "1-1"
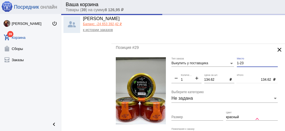
drag, startPoint x: 244, startPoint y: 59, endPoint x: 217, endPoint y: 60, distance: 27.6
click at [217, 60] on div "Выкупить у поставщика Тип заказа 1-23 Место remove 1 Количество add 134.62 Цена…" at bounding box center [225, 112] width 109 height 111
paste input "1"
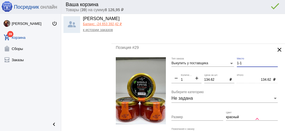
type input "1-1"
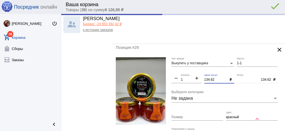
drag, startPoint x: 220, startPoint y: 75, endPoint x: 186, endPoint y: 73, distance: 34.1
click at [186, 73] on div "Выкупить у поставщика Тип заказа 1-1 Место remove 1 Количество add 134.62 Цена …" at bounding box center [225, 112] width 109 height 111
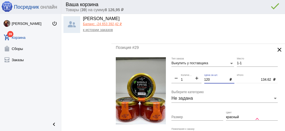
type input "120"
click at [236, 115] on input "красный" at bounding box center [252, 117] width 52 height 4
type input "120.00"
click at [236, 115] on input "красный" at bounding box center [252, 117] width 52 height 4
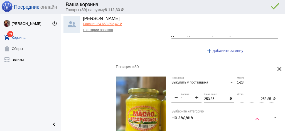
scroll to position [1187, 0]
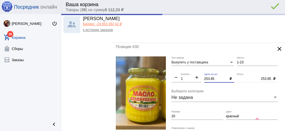
drag, startPoint x: 208, startPoint y: 72, endPoint x: 173, endPoint y: 70, distance: 35.1
click at [173, 70] on div "Выкупить у поставщика Тип заказа 1-23 Место remove 1 Количество add 253.85 Цена…" at bounding box center [225, 113] width 109 height 115
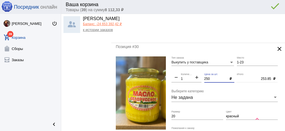
type input "250"
click at [188, 114] on input "20" at bounding box center [197, 116] width 52 height 4
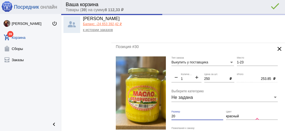
drag, startPoint x: 188, startPoint y: 112, endPoint x: 230, endPoint y: 115, distance: 42.1
click at [188, 114] on input "20" at bounding box center [197, 116] width 52 height 4
type input "250.00"
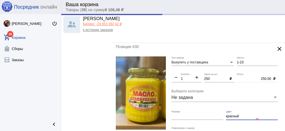
click at [229, 114] on input "красный" at bounding box center [252, 116] width 52 height 4
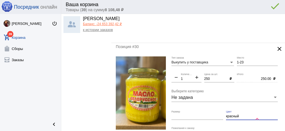
click at [229, 114] on input "красный" at bounding box center [252, 116] width 52 height 4
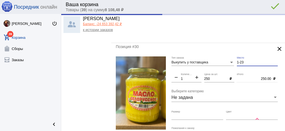
drag, startPoint x: 245, startPoint y: 57, endPoint x: 201, endPoint y: 57, distance: 43.7
click at [201, 57] on div "Выкупить у поставщика Тип заказа 1-23 Место remove 1 Количество add 250 Цена за…" at bounding box center [225, 113] width 109 height 115
paste input "1"
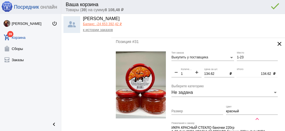
scroll to position [1336, 0]
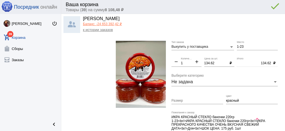
type input "1-1"
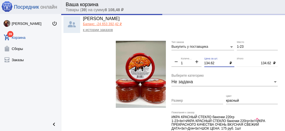
drag, startPoint x: 213, startPoint y: 57, endPoint x: 186, endPoint y: 53, distance: 28.1
click at [186, 53] on div "Выкупить у поставщика Тип заказа 1-23 Место remove 1 Количество add 134.62 Цена…" at bounding box center [225, 96] width 109 height 111
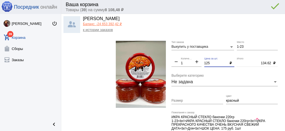
drag, startPoint x: 215, startPoint y: 57, endPoint x: 185, endPoint y: 48, distance: 32.0
click at [177, 49] on div "Выкупить у поставщика Тип заказа 1-23 Место remove 1 Количество add 125 Цена за…" at bounding box center [225, 96] width 109 height 111
type input "120"
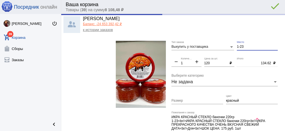
type input "120.00"
drag, startPoint x: 241, startPoint y: 41, endPoint x: 226, endPoint y: 39, distance: 15.7
click at [226, 41] on div "Выкупить у поставщика Тип заказа 1-23 Место remove 1 Количество add 120 Цена за…" at bounding box center [225, 96] width 109 height 111
paste input "1"
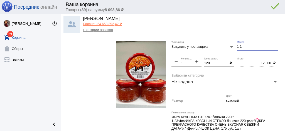
type input "1-1"
click at [232, 99] on input "красный" at bounding box center [252, 101] width 52 height 4
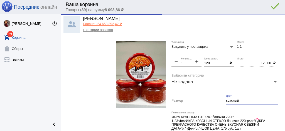
click at [232, 99] on input "красный" at bounding box center [252, 101] width 52 height 4
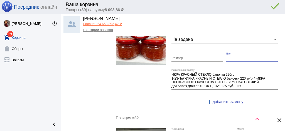
scroll to position [1428, 0]
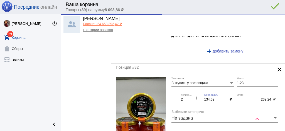
drag, startPoint x: 217, startPoint y: 94, endPoint x: 199, endPoint y: 87, distance: 18.8
click at [191, 88] on div "Выкупить у поставщика Тип заказа 1-23 Место remove 2 Количество add 134.62 Цена…" at bounding box center [225, 132] width 109 height 111
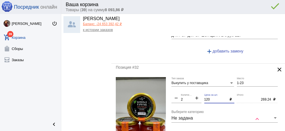
type input "120"
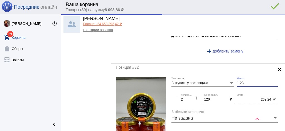
drag, startPoint x: 244, startPoint y: 77, endPoint x: 198, endPoint y: 84, distance: 47.3
click at [221, 77] on div "Выкупить у поставщика Тип заказа 1-23 Место remove 2 Количество add 120 Цена за…" at bounding box center [225, 132] width 109 height 111
type input "240.00"
paste input "1"
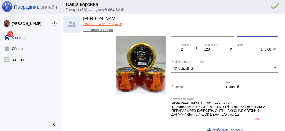
scroll to position [1521, 0]
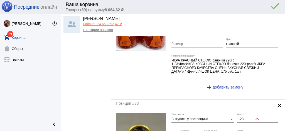
type input "1-1"
click at [230, 42] on input "красный" at bounding box center [252, 44] width 52 height 4
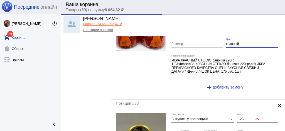
click at [230, 42] on input "красный" at bounding box center [252, 44] width 52 height 4
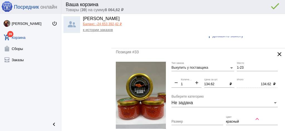
scroll to position [1595, 0]
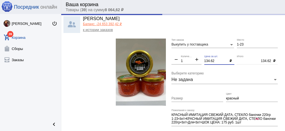
drag, startPoint x: 216, startPoint y: 55, endPoint x: 195, endPoint y: 52, distance: 20.8
click at [195, 52] on div "Выкупить у поставщика Тип заказа 1-23 Место remove 1 Количество add 134.62 Цена…" at bounding box center [225, 91] width 109 height 107
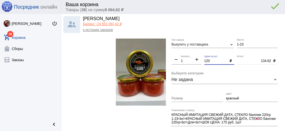
type input "120"
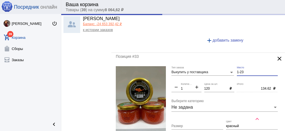
drag, startPoint x: 244, startPoint y: 38, endPoint x: 220, endPoint y: 39, distance: 23.7
click at [215, 33] on div "Ваша корзина Товары ( 39 ) на сумму 8 064,62 ₽ attach_money delete done error_o…" at bounding box center [173, 65] width 224 height 131
type input "120.00"
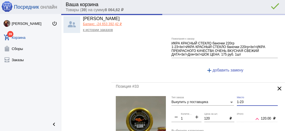
paste input "1"
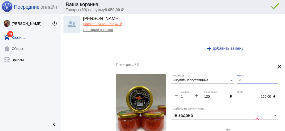
scroll to position [1612, 0]
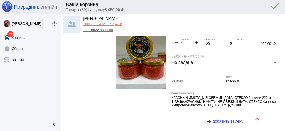
type input "1-1"
click at [235, 79] on input "красный" at bounding box center [252, 81] width 52 height 4
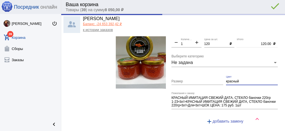
click at [235, 79] on input "красный" at bounding box center [252, 81] width 52 height 4
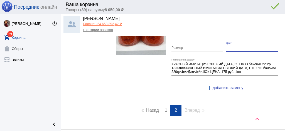
scroll to position [1679, 0]
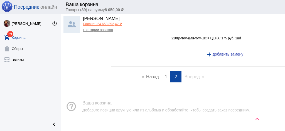
click at [257, 119] on mat-icon "keyboard_arrow_up" at bounding box center [257, 118] width 7 height 7
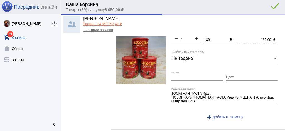
scroll to position [0, 0]
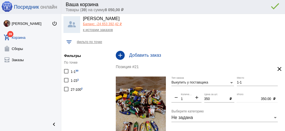
click at [258, 7] on div "attach_money delete done error_outline" at bounding box center [267, 6] width 27 height 11
click at [259, 6] on div "attach_money delete done error_outline" at bounding box center [267, 6] width 27 height 11
click at [263, 6] on mat-icon "attach_money" at bounding box center [259, 7] width 7 height 7
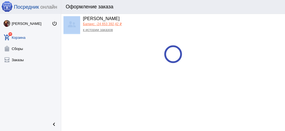
click at [262, 6] on div "Оформление заказа" at bounding box center [170, 7] width 209 height 6
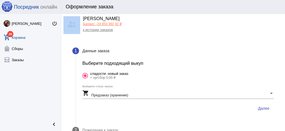
click at [260, 109] on span "Далее" at bounding box center [263, 108] width 11 height 4
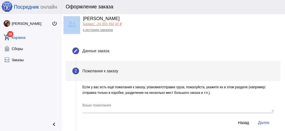
scroll to position [1, 0]
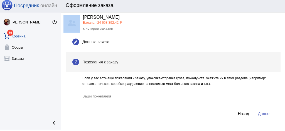
click at [259, 110] on button "Далее" at bounding box center [264, 113] width 20 height 10
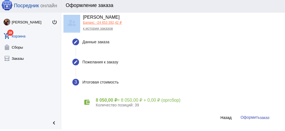
scroll to position [22, 0]
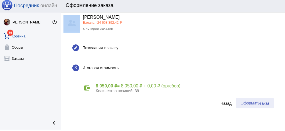
click at [252, 101] on span "Оформить заказ" at bounding box center [254, 102] width 29 height 4
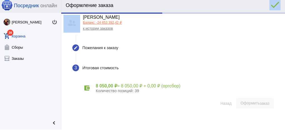
scroll to position [15, 0]
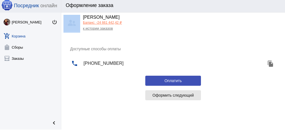
click at [168, 98] on button "Оформить следующий" at bounding box center [173, 95] width 56 height 10
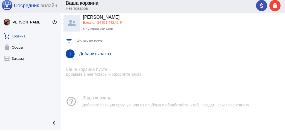
click at [96, 51] on h4 "Добавить заказ" at bounding box center [179, 53] width 201 height 5
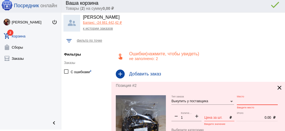
click at [243, 102] on input "Место" at bounding box center [257, 101] width 41 height 4
paste input "1-1"
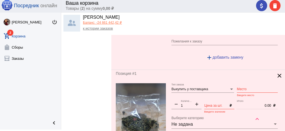
type input "1-1"
click at [238, 88] on input "Место" at bounding box center [257, 89] width 41 height 4
paste input "1-1"
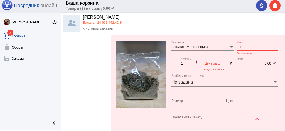
scroll to position [185, 0]
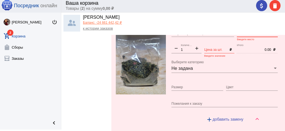
type input "1-1"
click at [231, 85] on input "Цвет" at bounding box center [252, 87] width 52 height 4
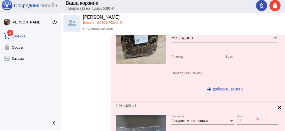
scroll to position [93, 0]
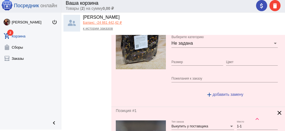
type input "улун"
click at [241, 61] on input "Цвет" at bounding box center [252, 62] width 52 height 4
type input "сказка востока"
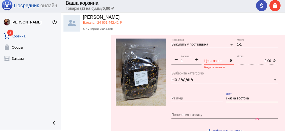
scroll to position [56, 0]
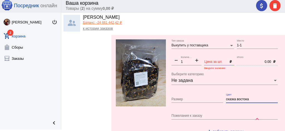
click at [213, 60] on input "Цена за шт." at bounding box center [215, 62] width 23 height 4
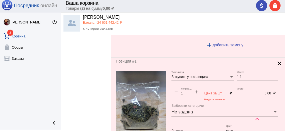
scroll to position [148, 0]
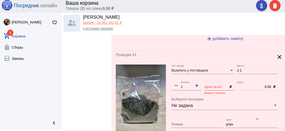
type input "300"
click at [213, 85] on input "Цена за шт." at bounding box center [215, 87] width 23 height 4
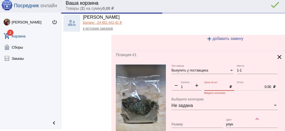
type input "300.00"
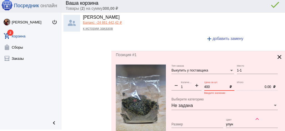
type input "400"
click at [257, 3] on div "attach_money delete done error_outline" at bounding box center [267, 5] width 27 height 11
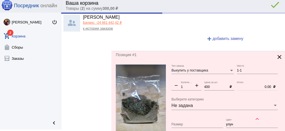
type input "400.00"
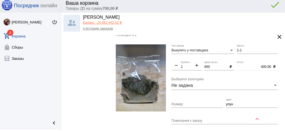
click at [263, 8] on div "attach_money delete done error_outline" at bounding box center [267, 5] width 27 height 11
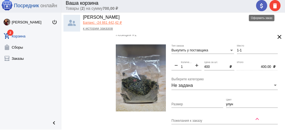
click at [263, 9] on span "attach_money" at bounding box center [261, 5] width 7 height 11
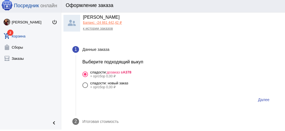
click at [261, 97] on span "Далее" at bounding box center [263, 99] width 11 height 4
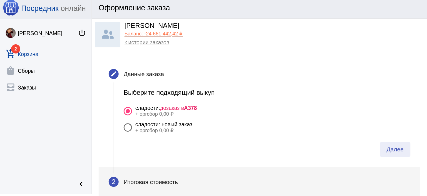
scroll to position [0, 0]
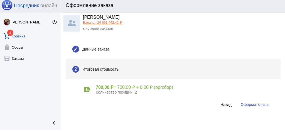
click at [262, 103] on span "заказ" at bounding box center [265, 104] width 10 height 4
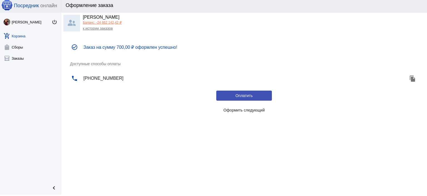
scroll to position [0, 0]
